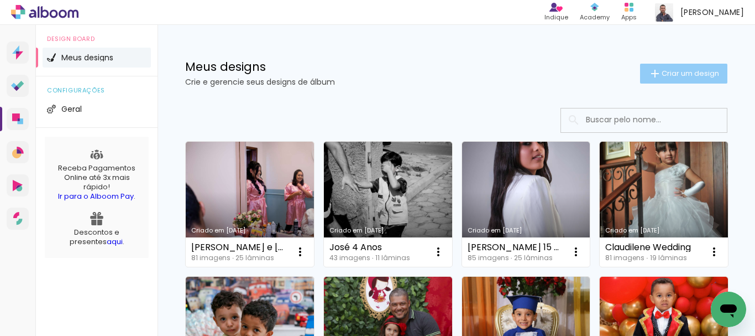
click at [704, 67] on paper-button "Criar um design" at bounding box center [683, 74] width 87 height 20
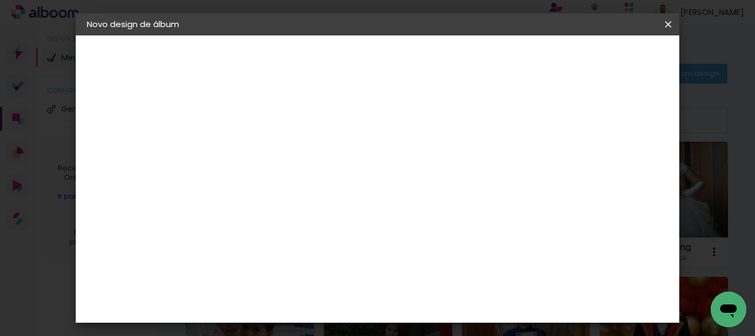
click at [268, 147] on input at bounding box center [268, 148] width 0 height 17
type input "poliane e [PERSON_NAME]"
type paper-input "poliane e [PERSON_NAME]"
click at [381, 60] on paper-button "Avançar" at bounding box center [354, 58] width 54 height 19
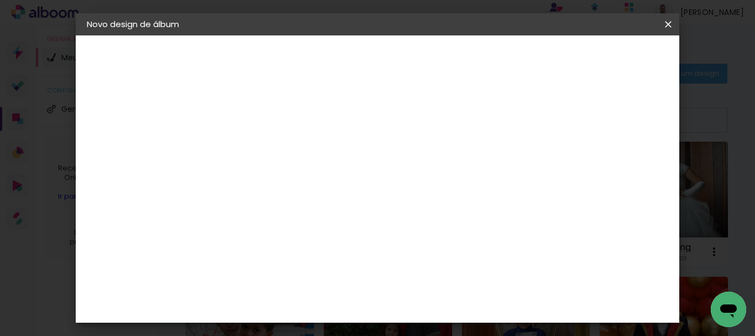
click at [355, 307] on paper-item "Print7" at bounding box center [295, 319] width 119 height 24
click at [0, 0] on slot "Avançar" at bounding box center [0, 0] width 0 height 0
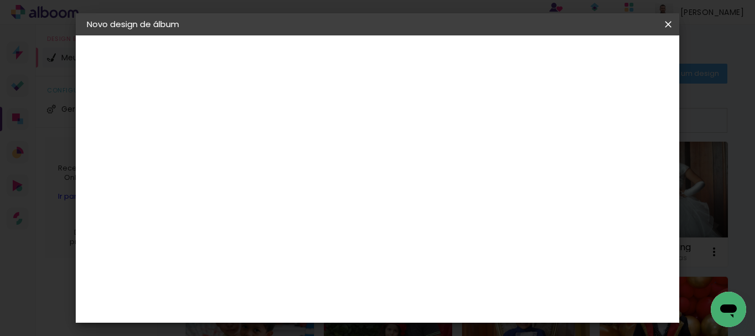
click at [0, 0] on slot "Avançar" at bounding box center [0, 0] width 0 height 0
click at [434, 55] on span "Iniciar design" at bounding box center [421, 62] width 25 height 15
